Goal: Transaction & Acquisition: Book appointment/travel/reservation

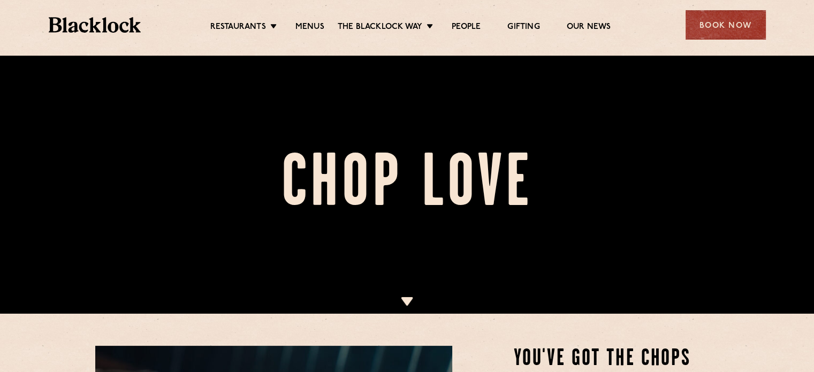
scroll to position [161, 0]
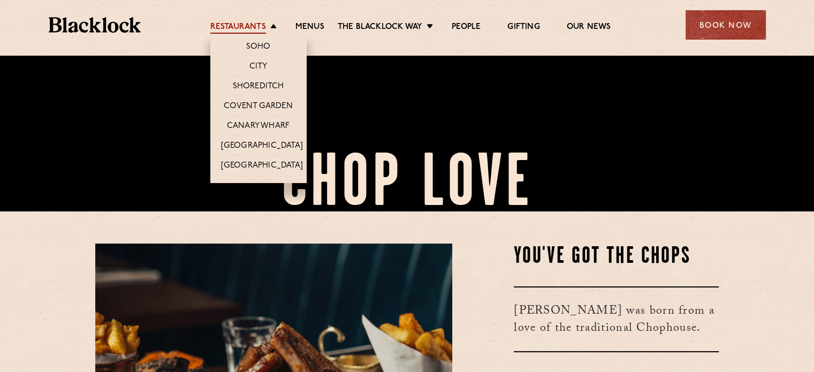
click at [232, 28] on link "Restaurants" at bounding box center [238, 28] width 56 height 12
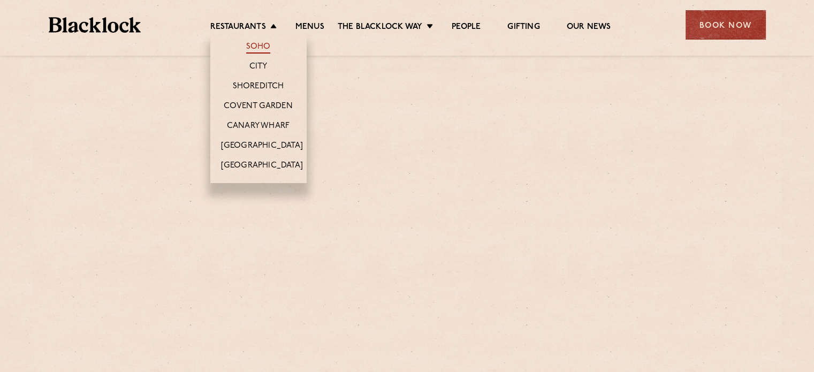
click at [257, 45] on link "Soho" at bounding box center [258, 48] width 25 height 12
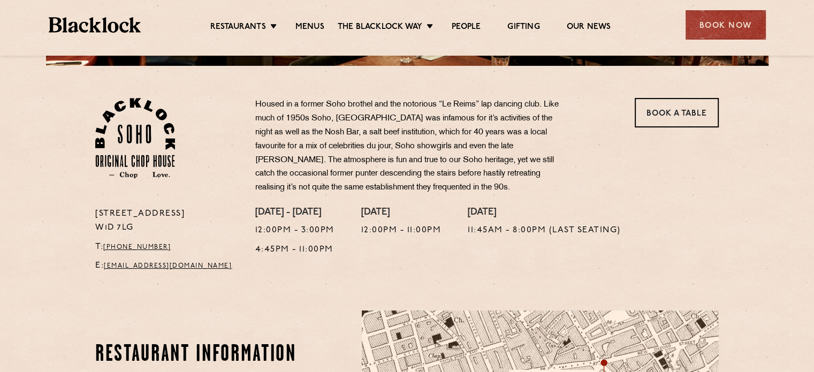
scroll to position [161, 0]
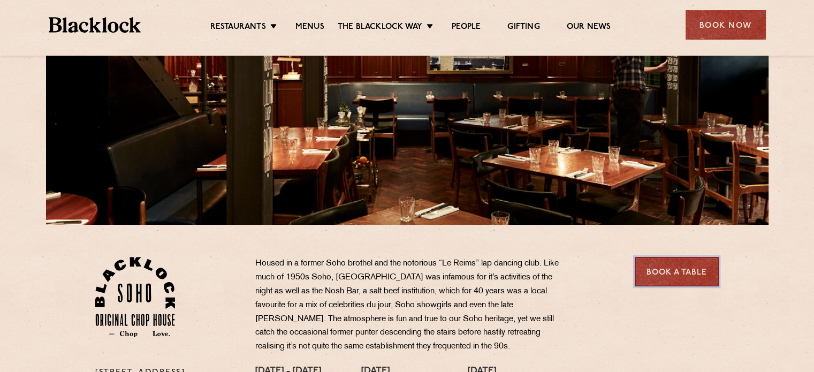
click at [674, 268] on link "Book a Table" at bounding box center [677, 271] width 84 height 29
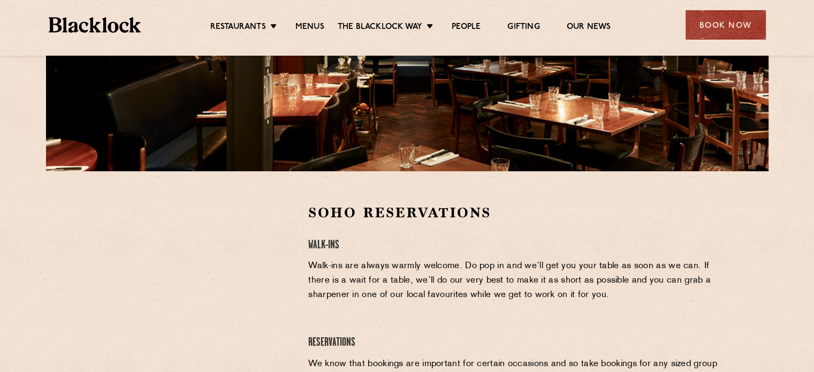
scroll to position [321, 0]
